Goal: Task Accomplishment & Management: Manage account settings

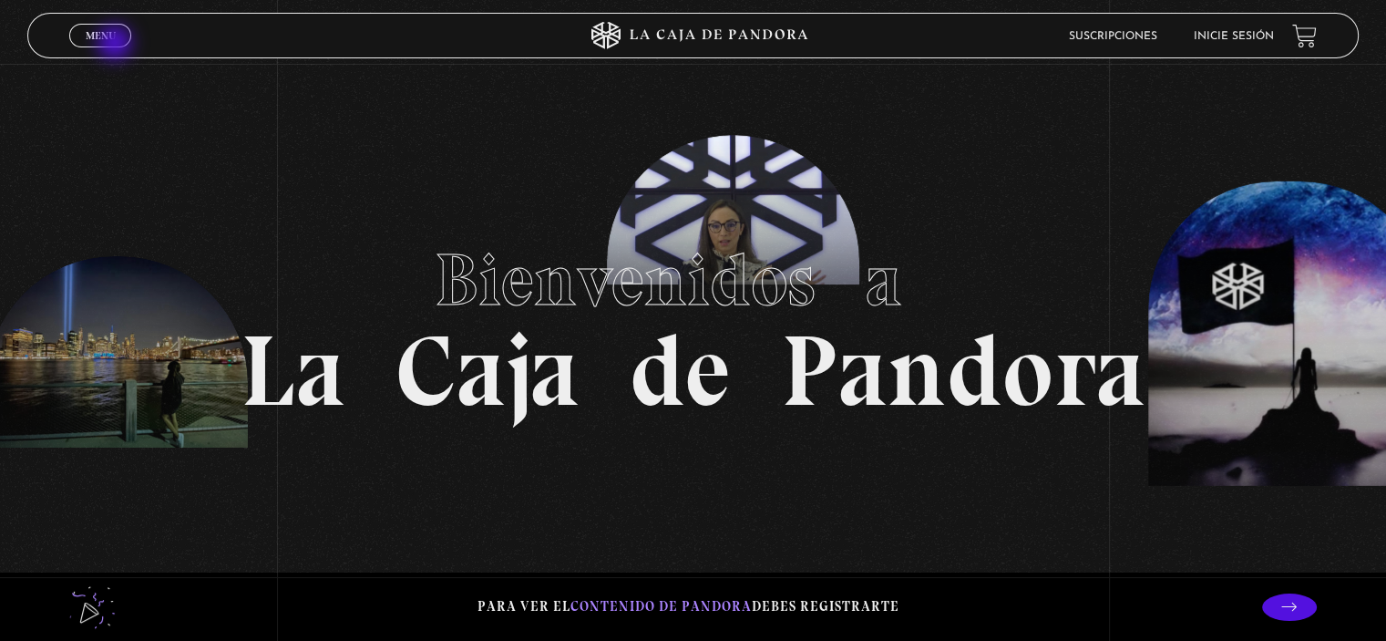
click at [117, 46] on span "Cerrar" at bounding box center [100, 52] width 43 height 13
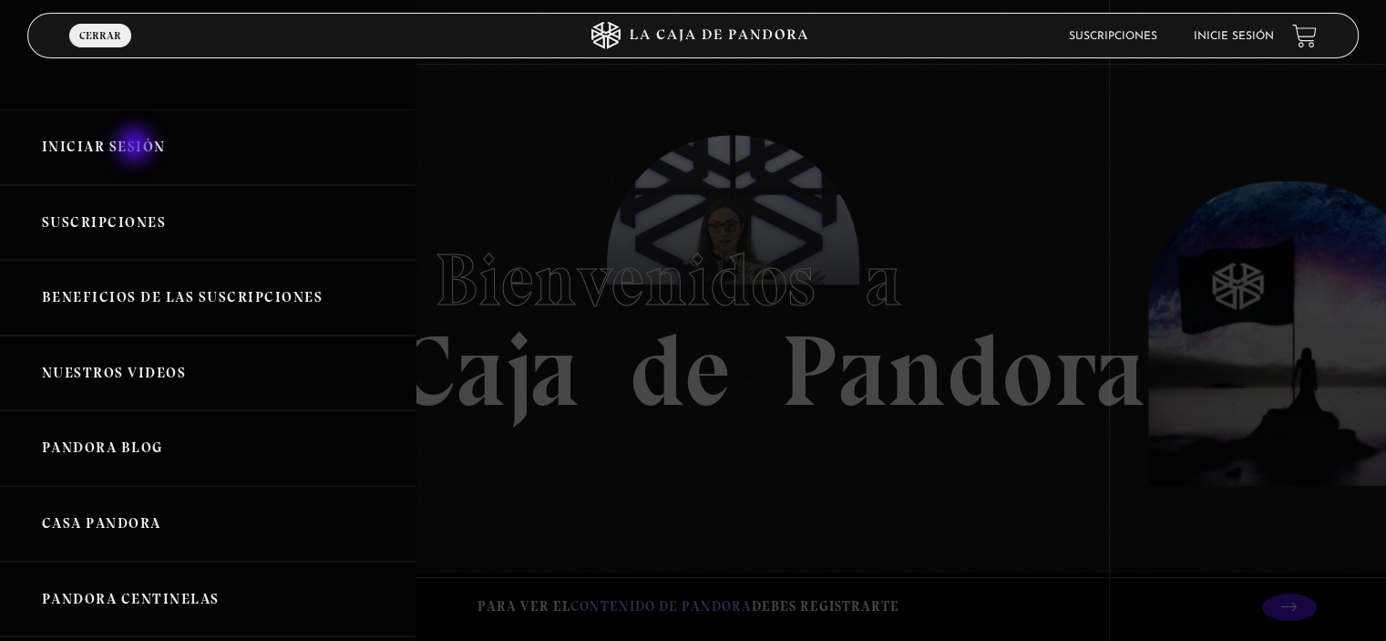
click at [137, 147] on link "Iniciar Sesión" at bounding box center [208, 147] width 416 height 76
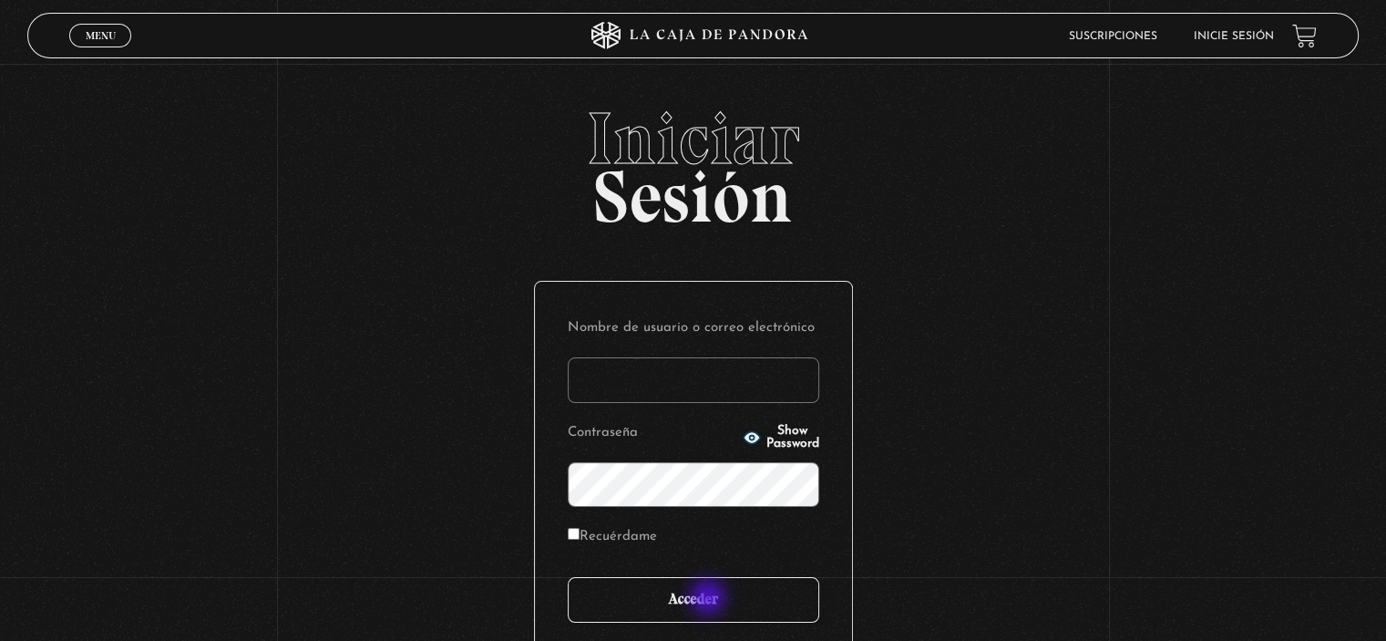
type input "yenorycampos123@hotmail.es"
click at [710, 599] on input "Acceder" at bounding box center [694, 600] width 252 height 46
